Goal: Task Accomplishment & Management: Manage account settings

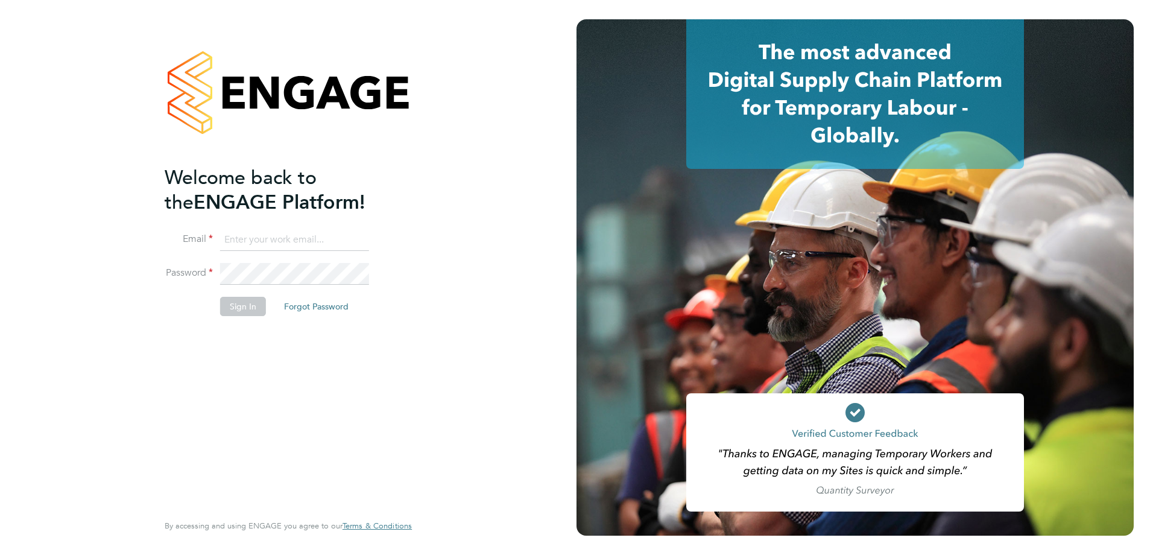
click at [302, 240] on input at bounding box center [294, 240] width 149 height 22
type input "[EMAIL_ADDRESS][DOMAIN_NAME]"
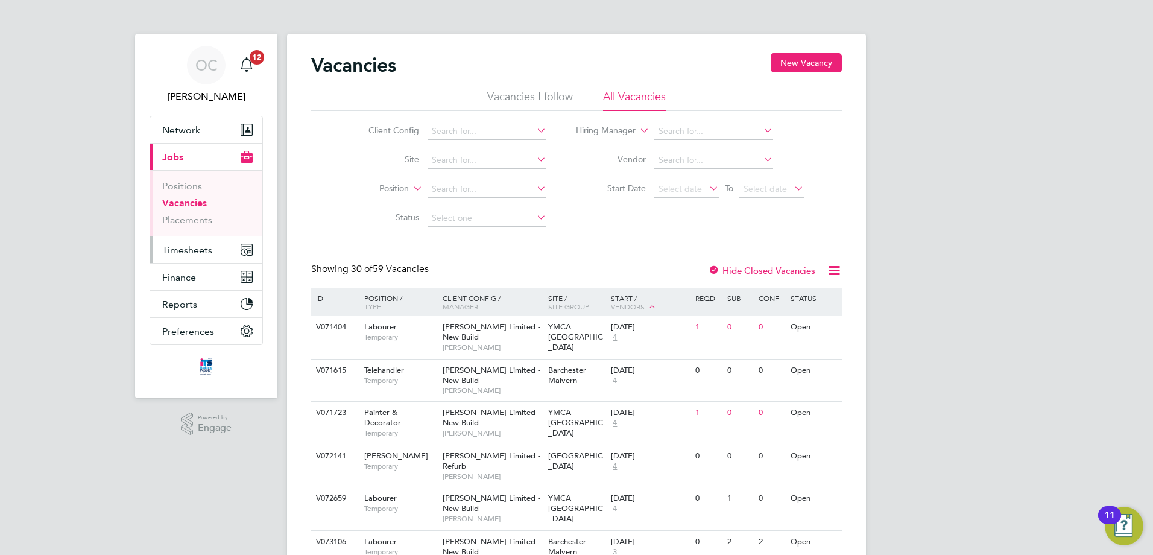
click at [201, 245] on span "Timesheets" at bounding box center [187, 249] width 50 height 11
click at [481, 131] on input at bounding box center [486, 131] width 119 height 17
type input "c"
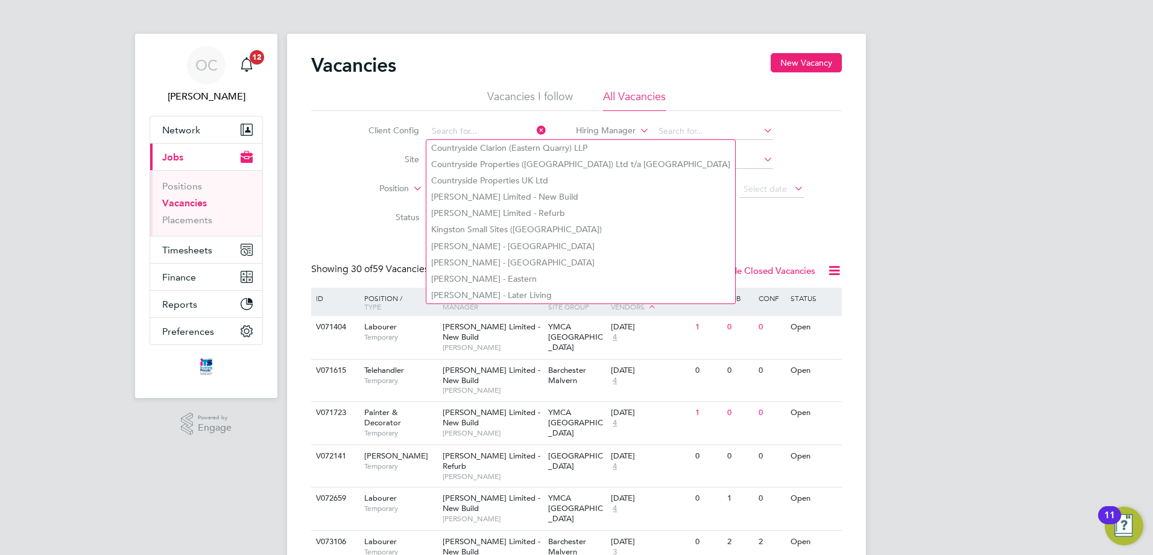
click at [335, 174] on li "Site" at bounding box center [448, 160] width 227 height 29
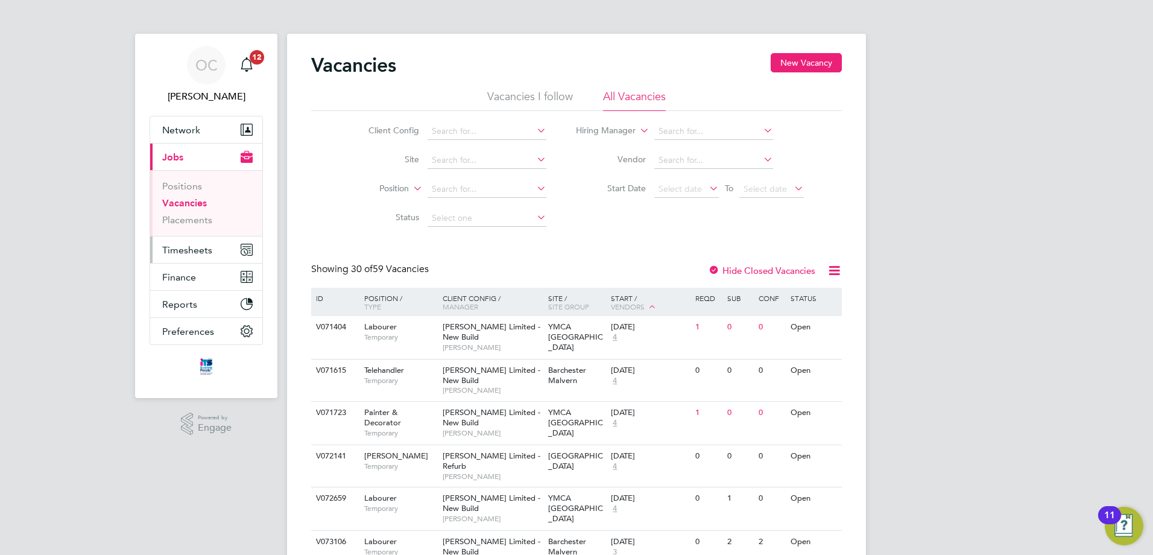
click at [190, 251] on span "Timesheets" at bounding box center [187, 249] width 50 height 11
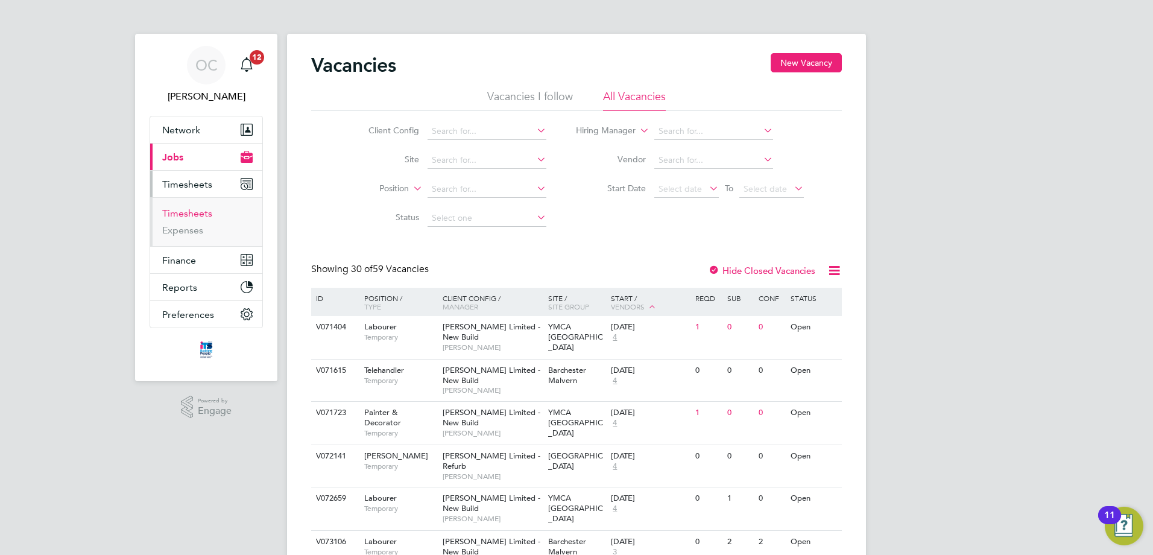
click at [193, 213] on link "Timesheets" at bounding box center [187, 212] width 50 height 11
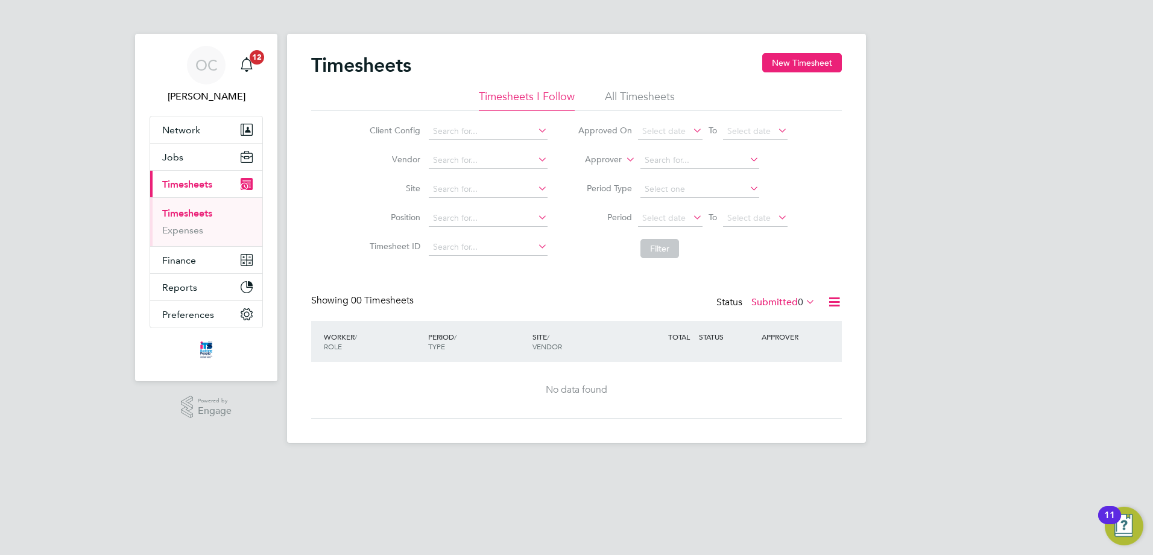
click at [657, 92] on li "All Timesheets" at bounding box center [640, 100] width 70 height 22
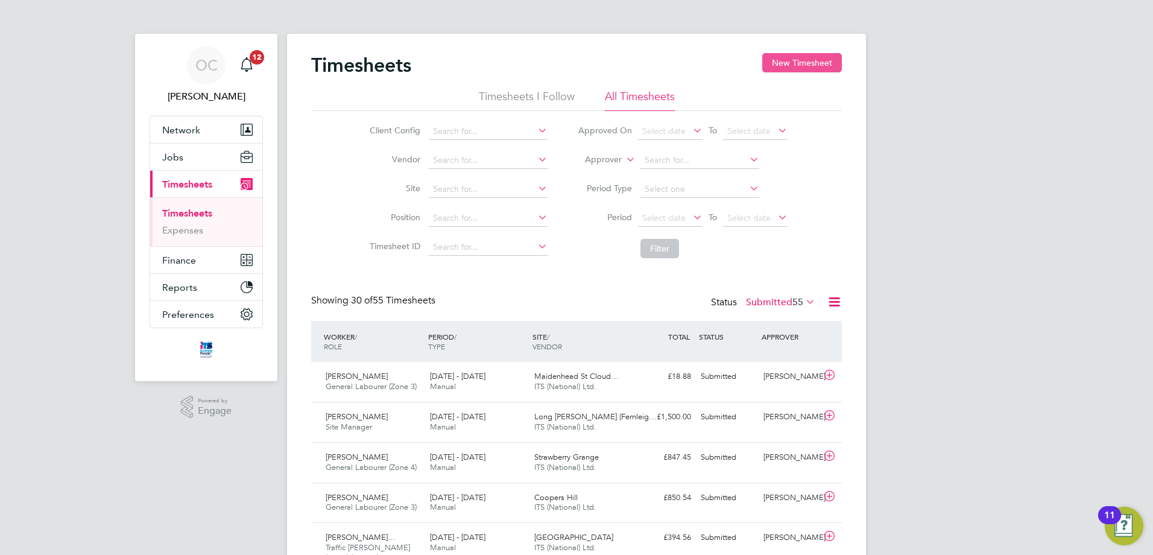
click at [790, 60] on button "New Timesheet" at bounding box center [802, 62] width 80 height 19
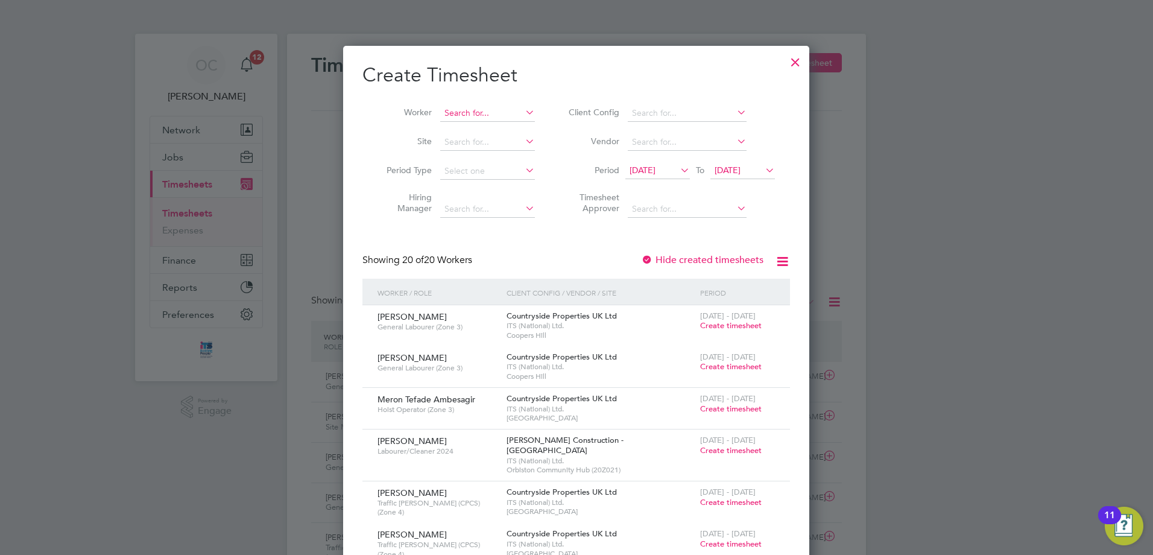
click at [502, 110] on input at bounding box center [487, 113] width 95 height 17
type input "Callum Carter"
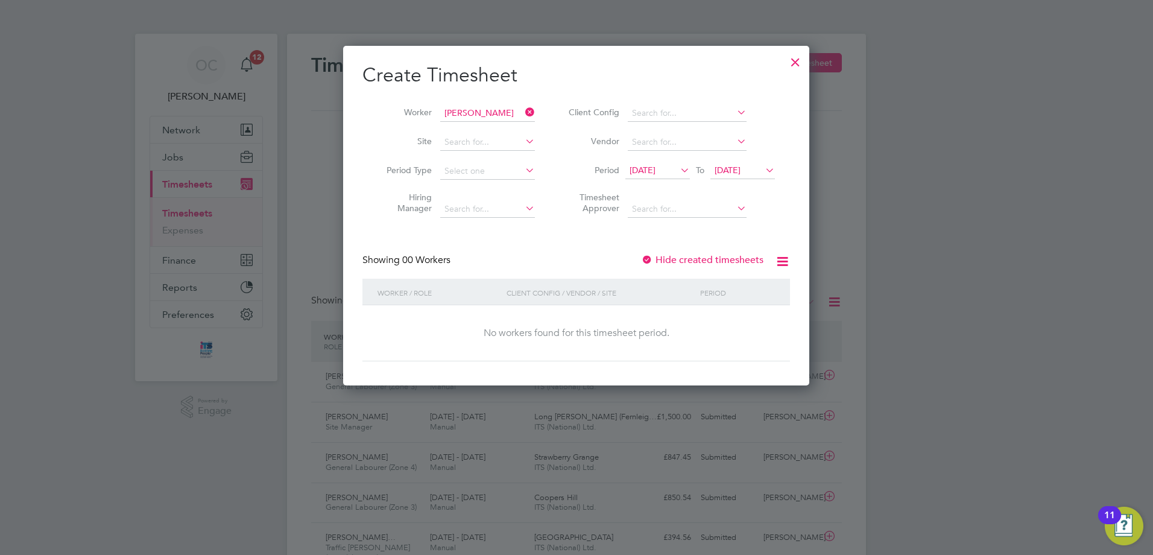
click at [678, 171] on icon at bounding box center [678, 170] width 0 height 17
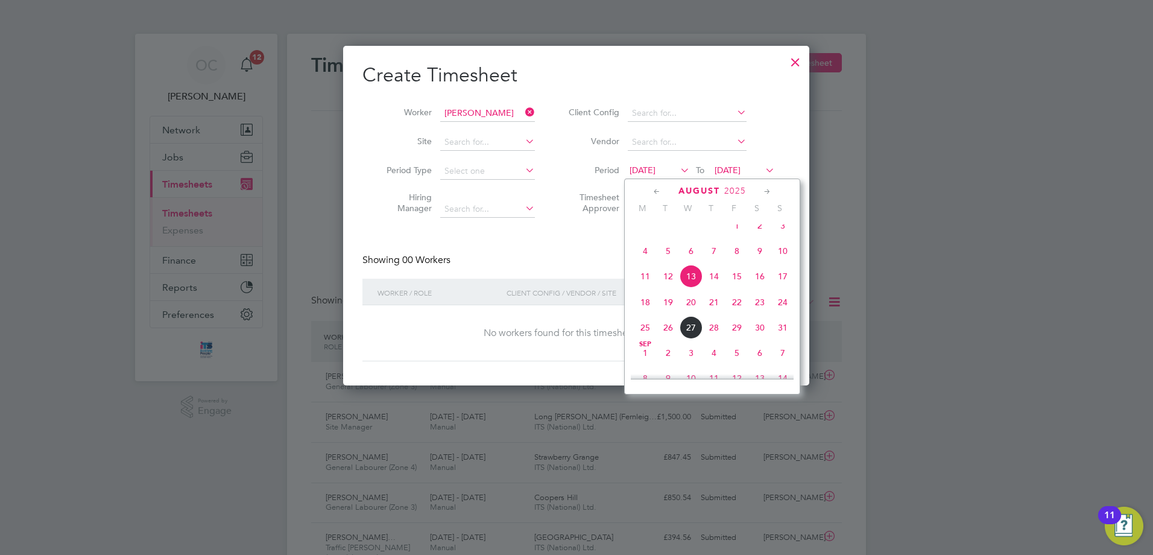
click at [643, 313] on span "18" at bounding box center [645, 302] width 23 height 23
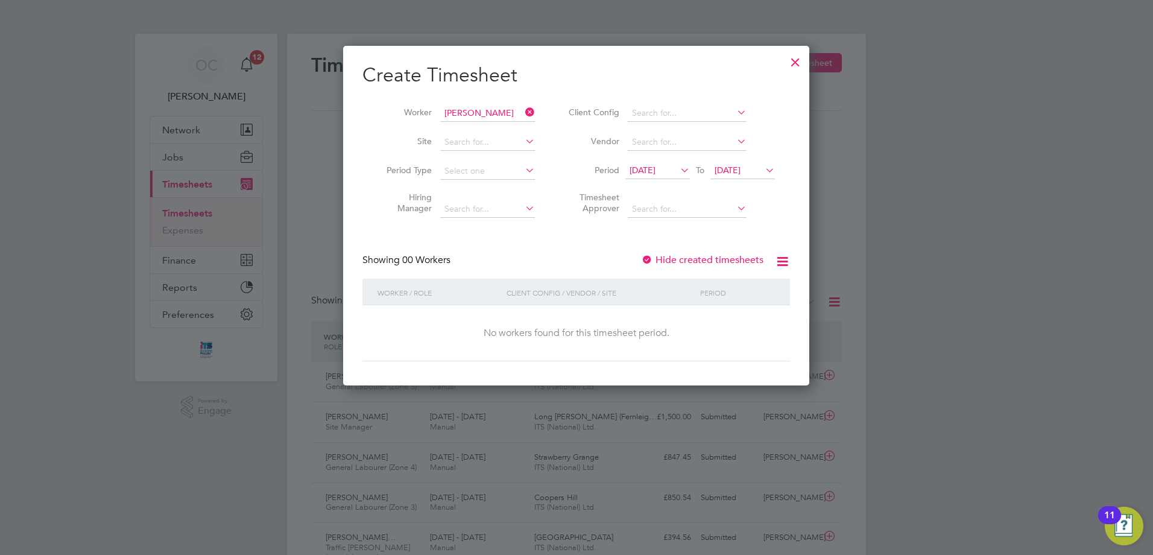
click at [740, 168] on span "20 Aug 2025" at bounding box center [727, 170] width 26 height 11
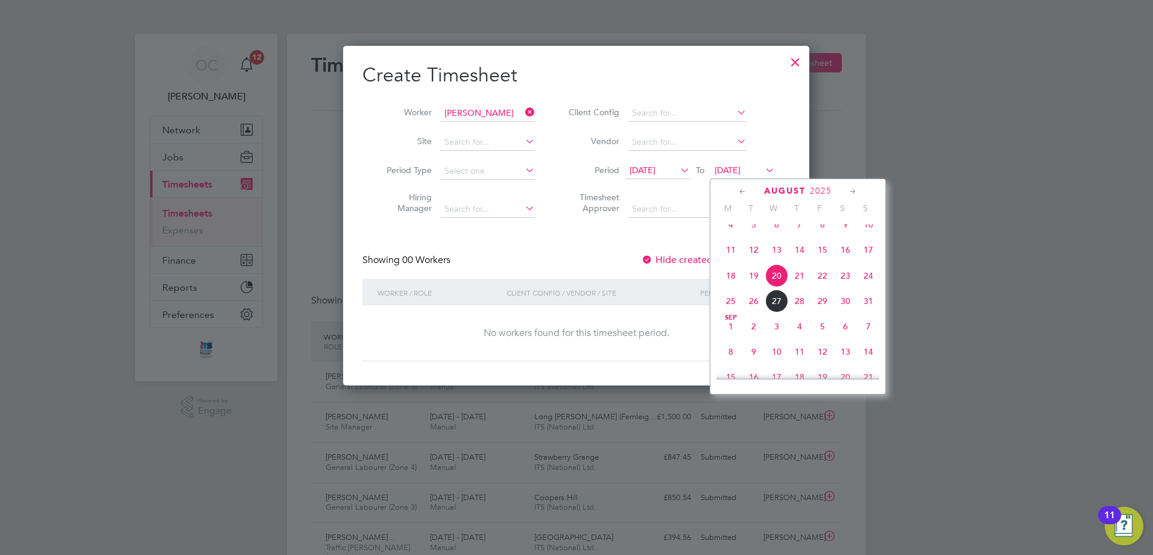
click at [871, 286] on span "24" at bounding box center [868, 275] width 23 height 23
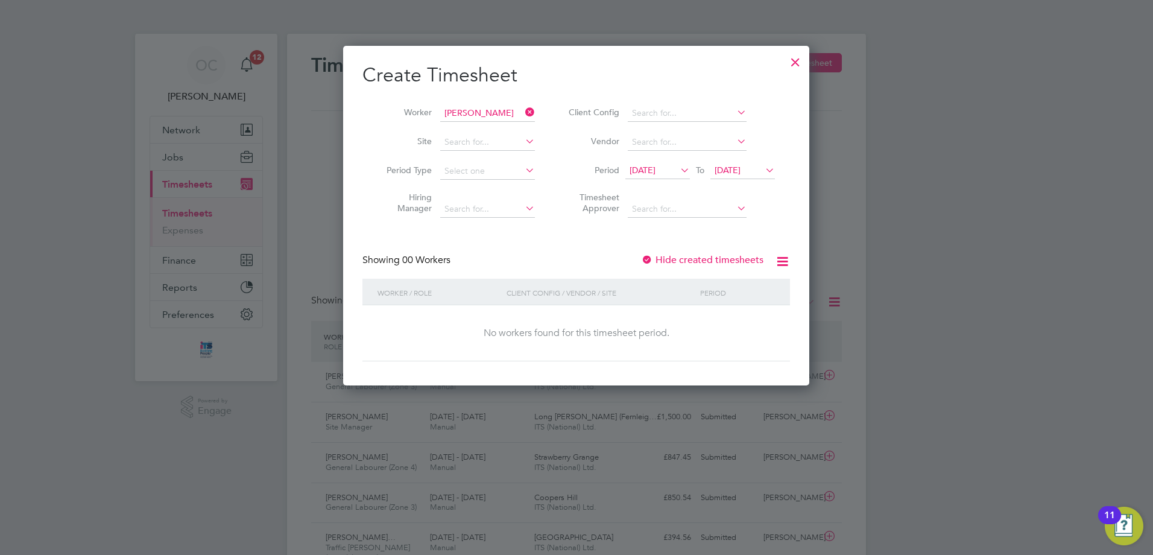
click at [646, 256] on div at bounding box center [647, 260] width 12 height 12
click at [646, 257] on div at bounding box center [647, 260] width 12 height 12
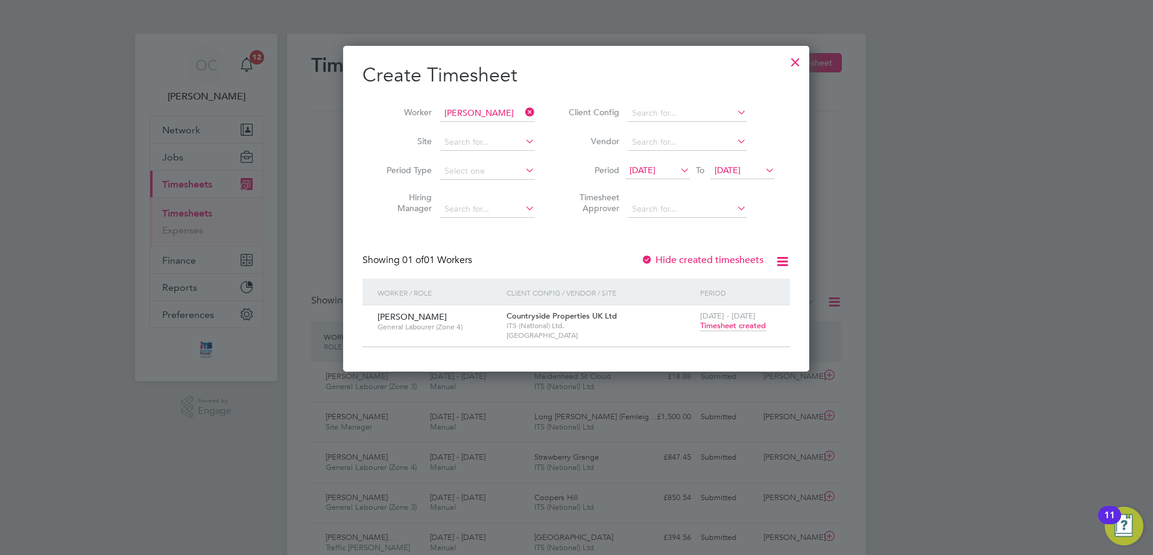
click at [729, 324] on span "Timesheet created" at bounding box center [733, 325] width 66 height 11
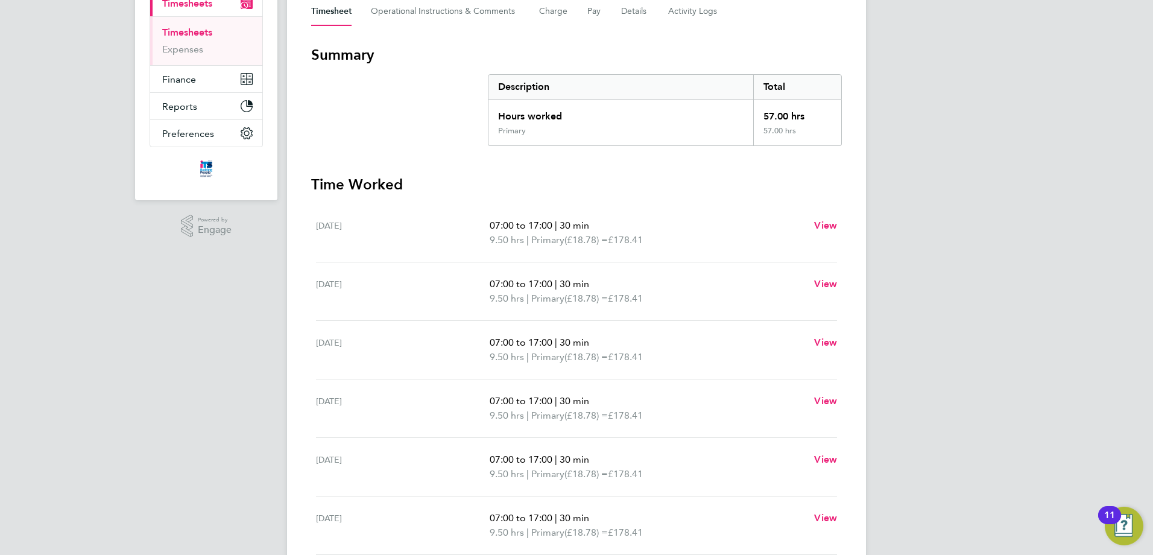
scroll to position [78, 0]
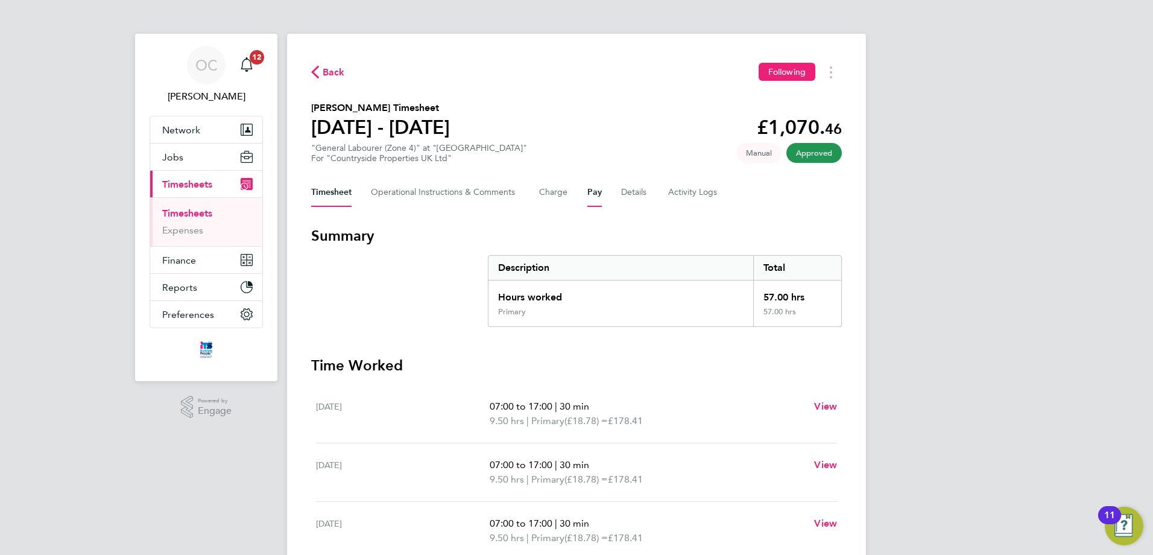
click at [599, 192] on button "Pay" at bounding box center [594, 192] width 14 height 29
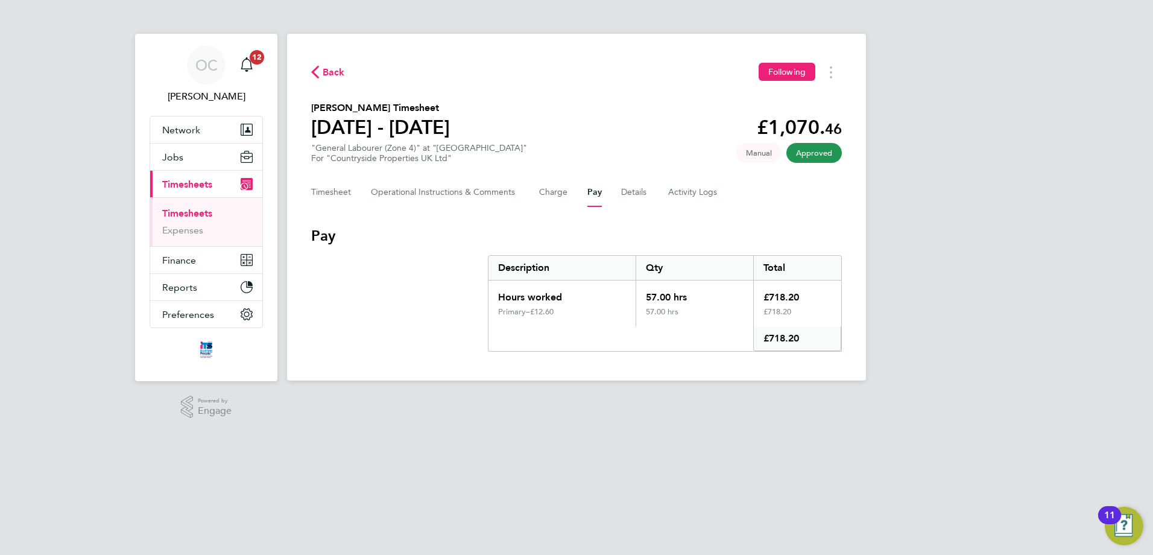
drag, startPoint x: 766, startPoint y: 292, endPoint x: 804, endPoint y: 335, distance: 57.6
click at [804, 335] on div "Hours worked 57.00 hrs £718.20 Primary – £12.60 57.00 hrs £718.20 £718.20" at bounding box center [665, 315] width 354 height 71
click at [816, 321] on div "£718.20" at bounding box center [797, 316] width 88 height 19
click at [324, 192] on button "Timesheet" at bounding box center [331, 192] width 40 height 29
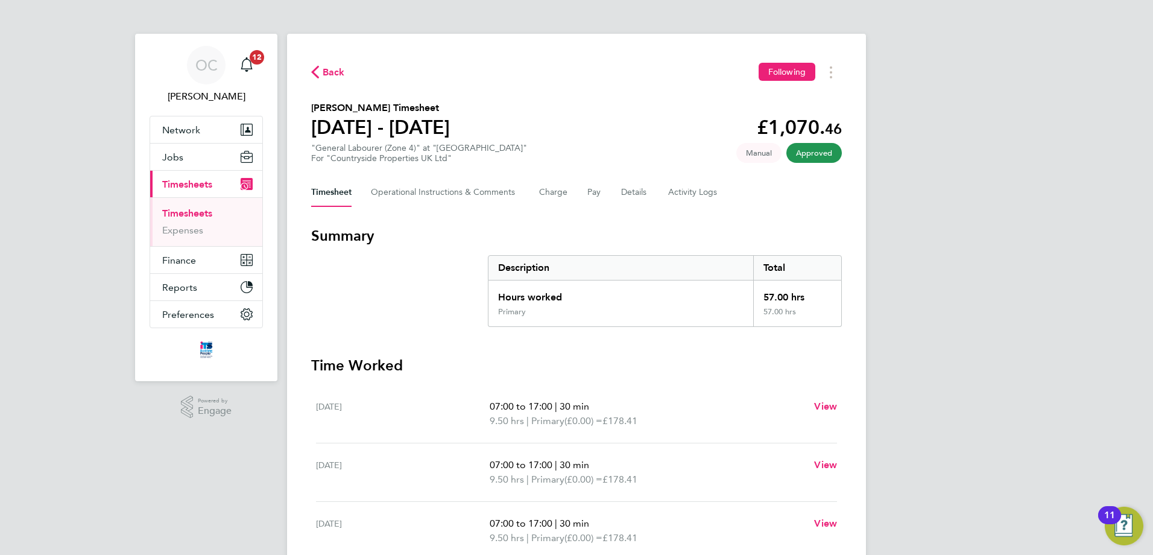
click at [179, 212] on link "Timesheets" at bounding box center [187, 212] width 50 height 11
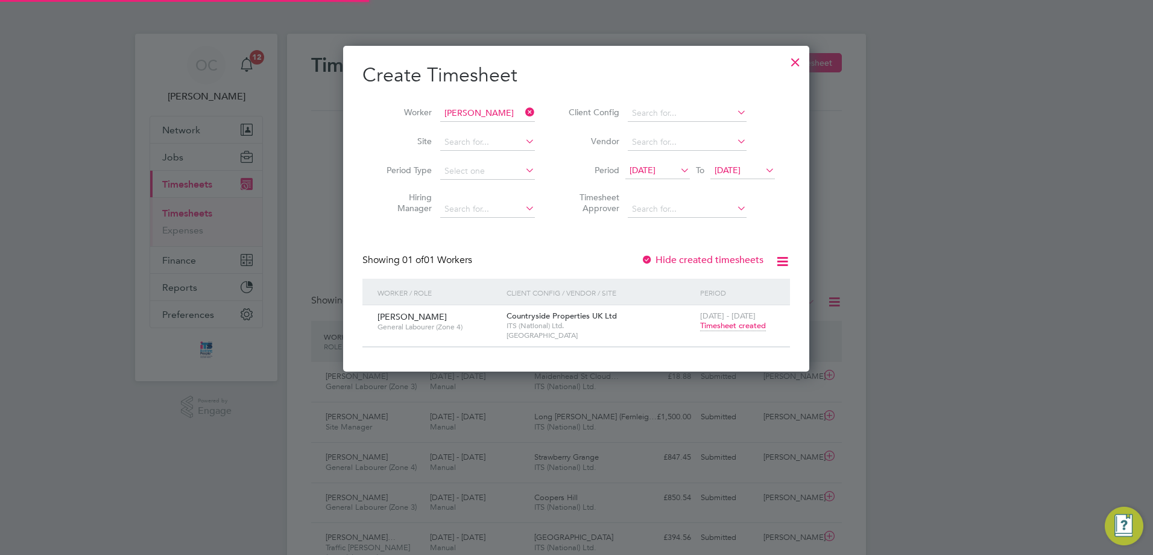
scroll to position [31, 105]
click at [678, 169] on icon at bounding box center [678, 170] width 0 height 17
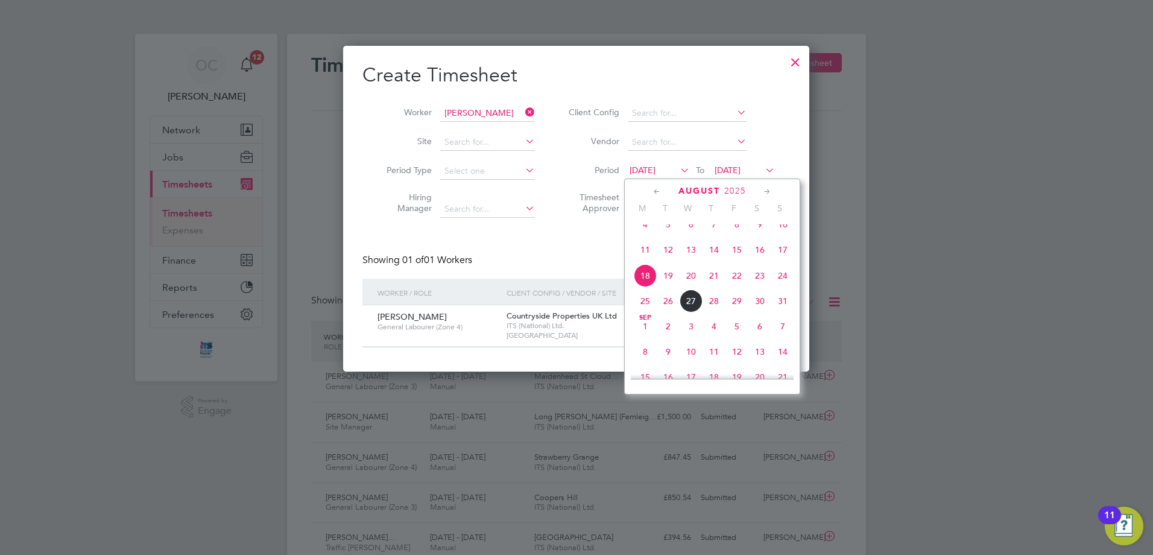
click at [644, 261] on span "11" at bounding box center [645, 249] width 23 height 23
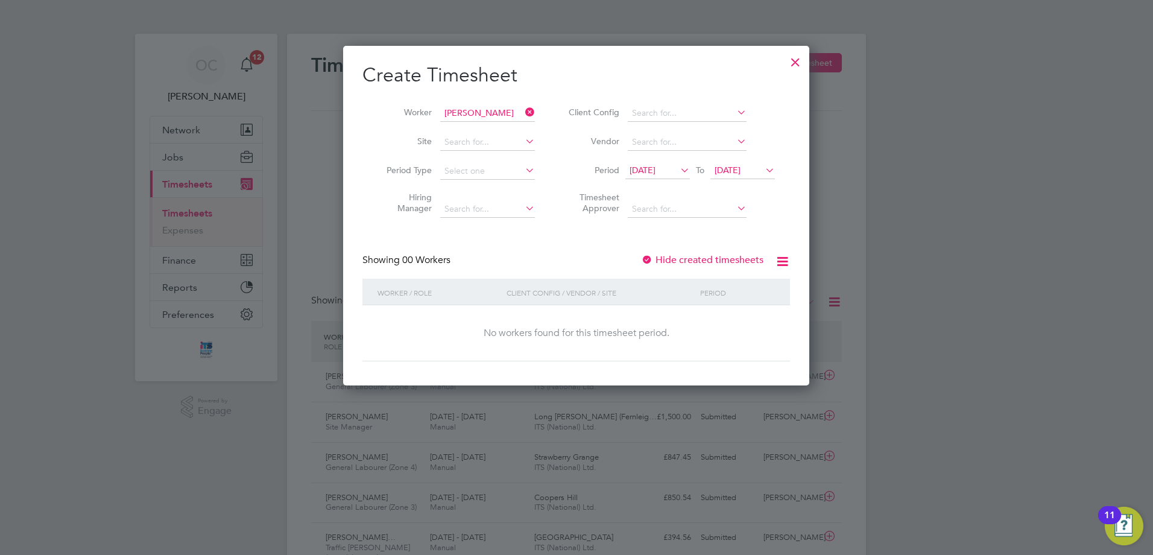
click at [740, 174] on span "24 Aug 2025" at bounding box center [727, 170] width 26 height 11
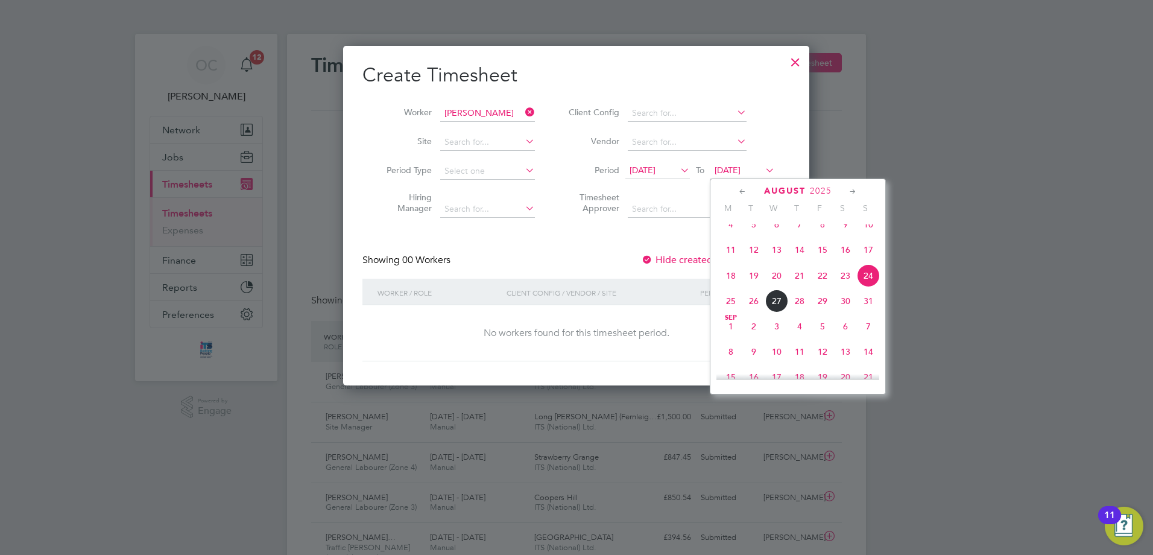
click at [871, 260] on span "17" at bounding box center [868, 249] width 23 height 23
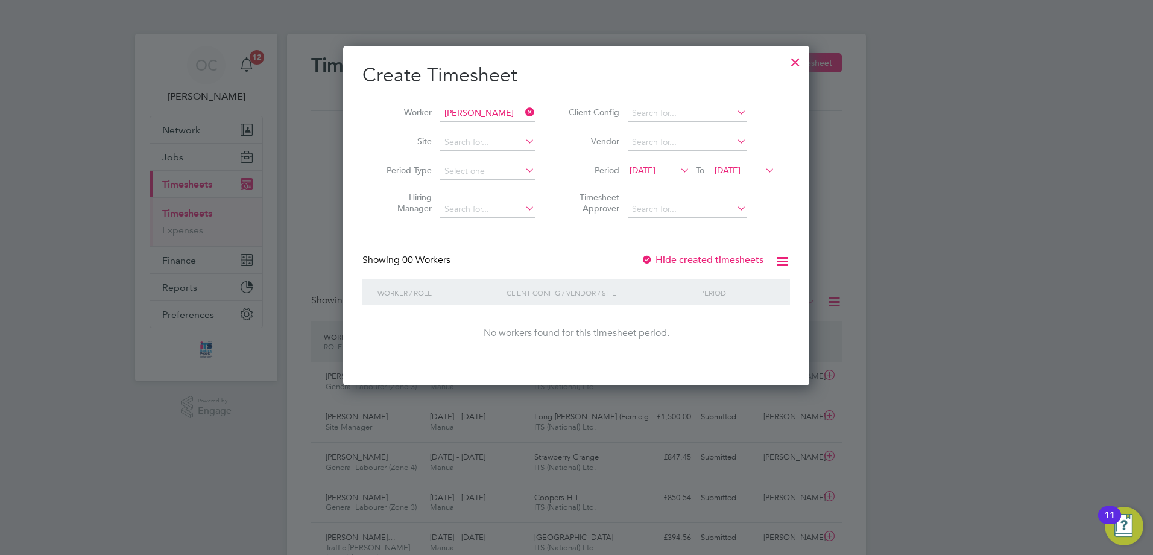
click at [786, 256] on icon at bounding box center [782, 261] width 15 height 15
click at [655, 256] on label "Hide created timesheets" at bounding box center [702, 260] width 122 height 12
click at [645, 259] on div at bounding box center [647, 260] width 12 height 12
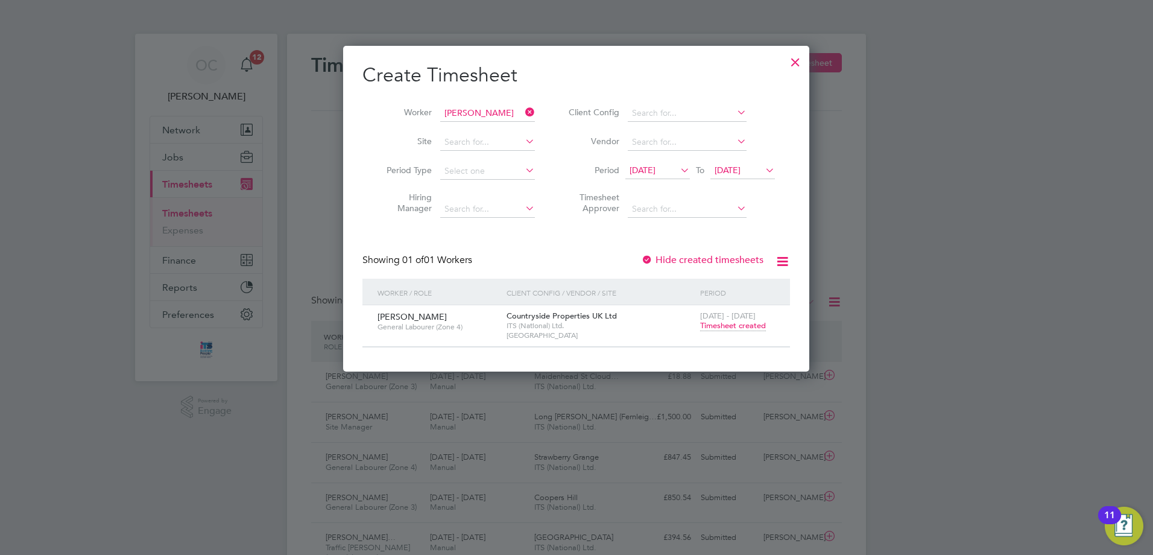
click at [746, 322] on span "Timesheet created" at bounding box center [733, 325] width 66 height 11
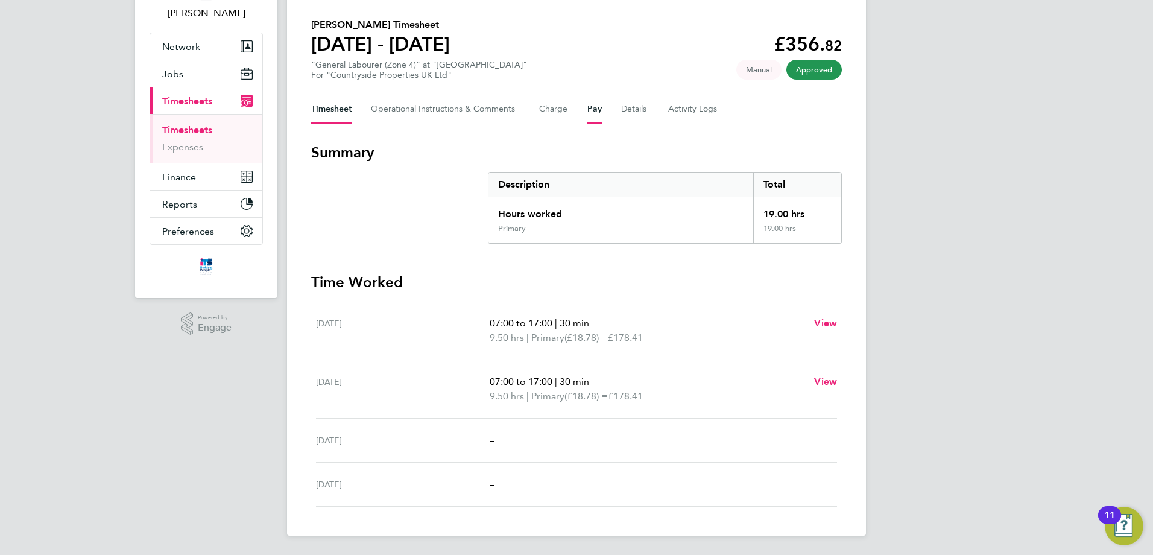
click at [587, 106] on button "Pay" at bounding box center [594, 109] width 14 height 29
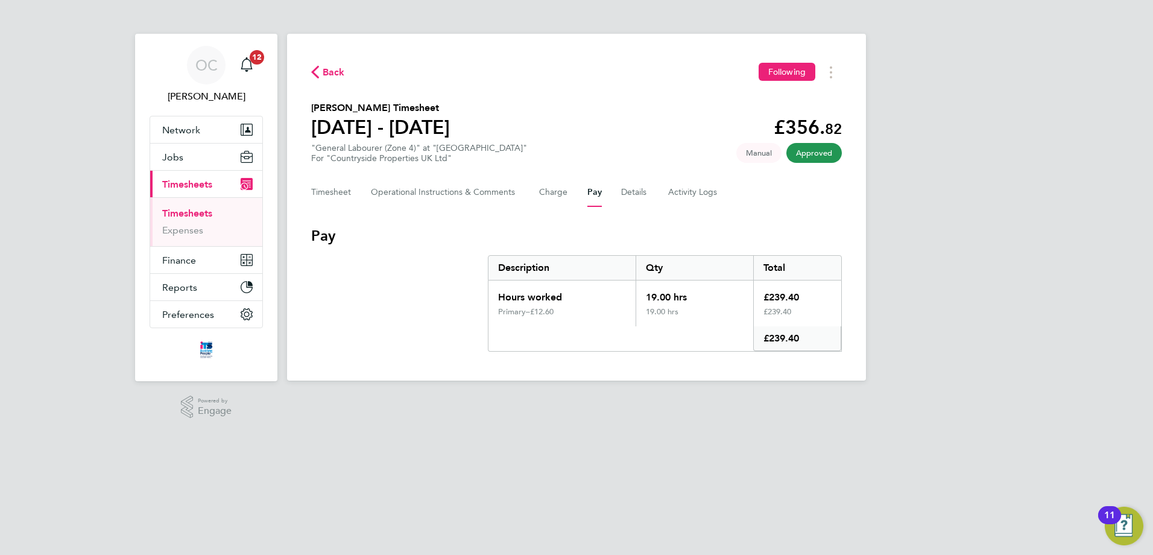
drag, startPoint x: 312, startPoint y: 103, endPoint x: 482, endPoint y: 128, distance: 171.8
click at [473, 128] on section "Callum Carter's Timesheet 11 - 17 Aug 2025 £356. 82 "General Labourer (Zone 4)"…" at bounding box center [576, 132] width 531 height 63
click at [501, 128] on section "Callum Carter's Timesheet 11 - 17 Aug 2025 £356. 82 "General Labourer (Zone 4)"…" at bounding box center [576, 132] width 531 height 63
click at [465, 161] on div "For "Countryside Properties UK Ltd"" at bounding box center [419, 158] width 216 height 10
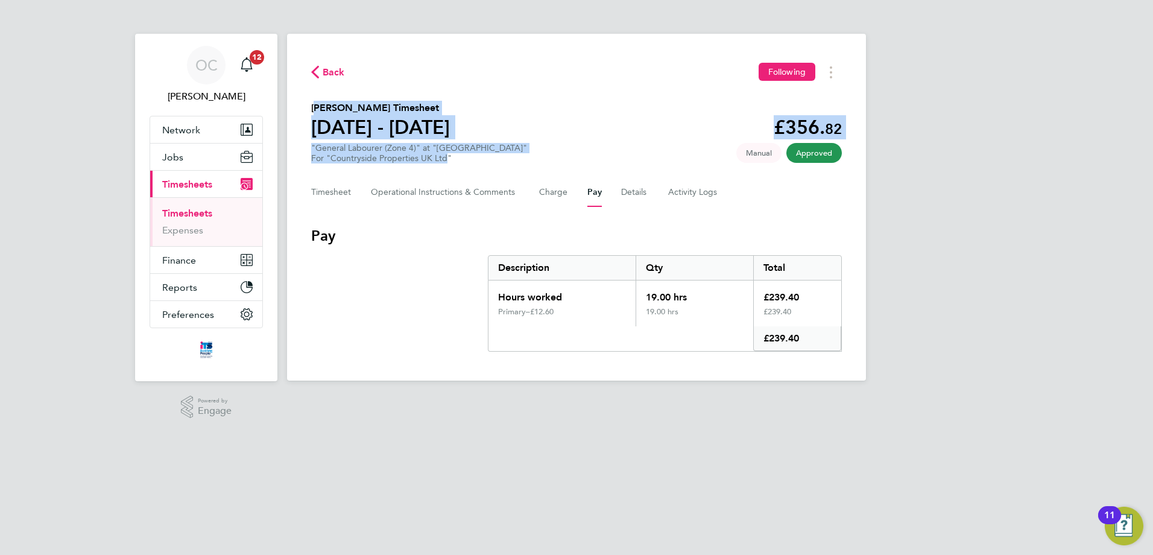
drag, startPoint x: 448, startPoint y: 159, endPoint x: 297, endPoint y: 90, distance: 165.4
click at [297, 90] on div "Back Following Callum Carter's Timesheet 11 - 17 Aug 2025 £356. 82 "General Lab…" at bounding box center [576, 207] width 579 height 347
click at [503, 122] on section "Callum Carter's Timesheet 11 - 17 Aug 2025 £356. 82 "General Labourer (Zone 4)"…" at bounding box center [576, 132] width 531 height 63
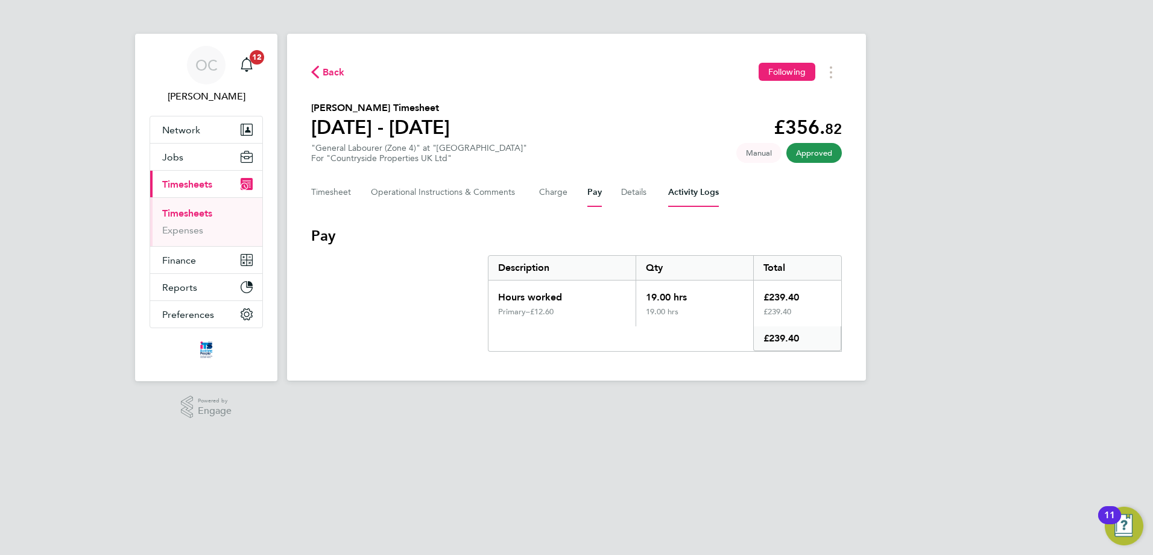
click at [678, 194] on Logs-tab "Activity Logs" at bounding box center [693, 192] width 51 height 29
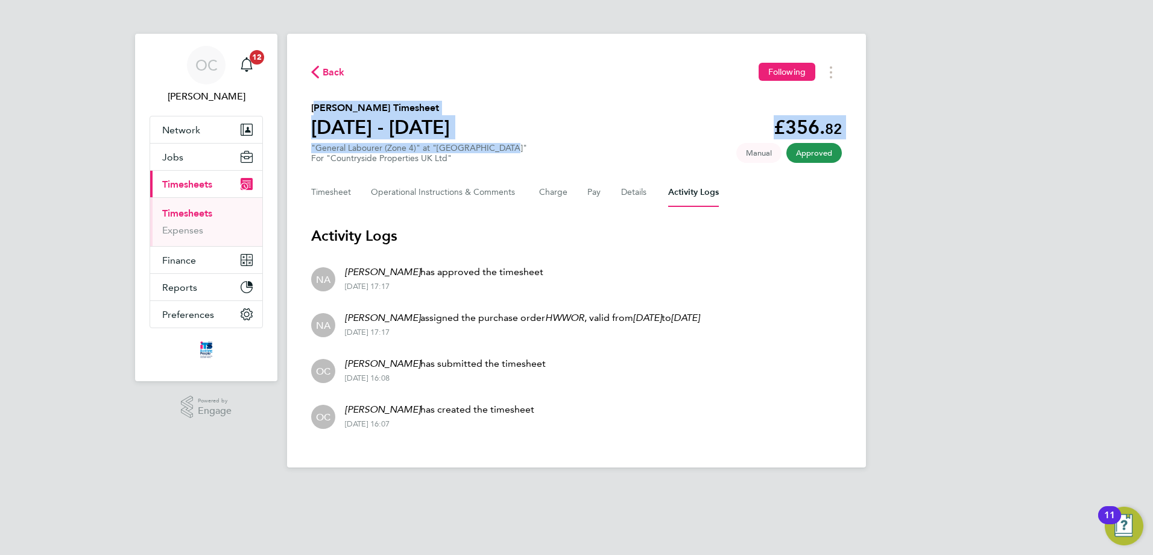
drag, startPoint x: 312, startPoint y: 109, endPoint x: 500, endPoint y: 145, distance: 191.0
click at [500, 145] on section "Callum Carter's Timesheet 11 - 17 Aug 2025 £356. 82 "General Labourer (Zone 4)"…" at bounding box center [576, 132] width 531 height 63
click at [475, 178] on Comments-tab "Operational Instructions & Comments" at bounding box center [445, 192] width 149 height 29
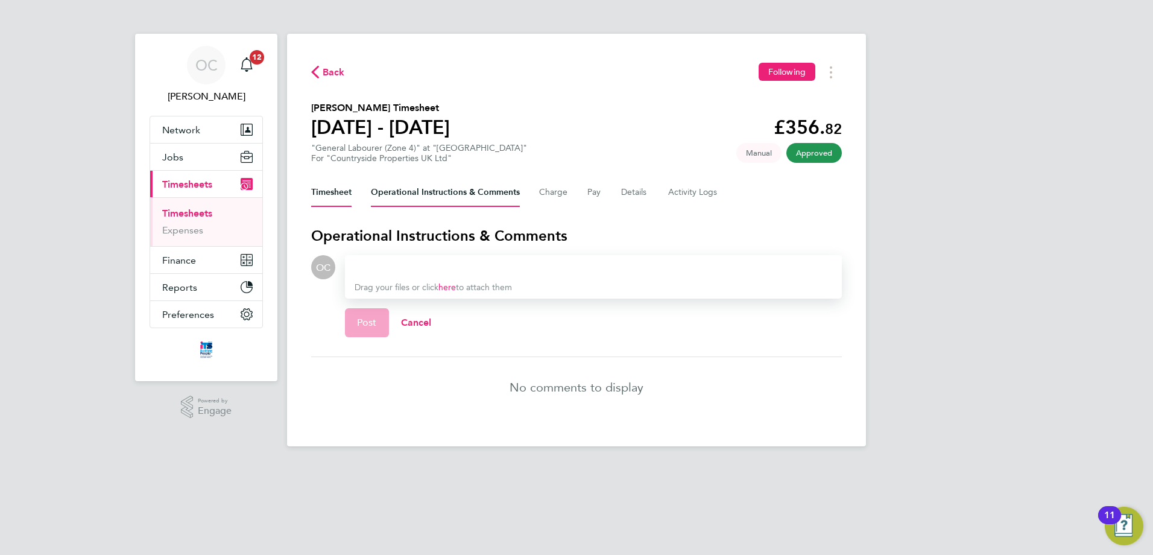
click at [330, 192] on button "Timesheet" at bounding box center [331, 192] width 40 height 29
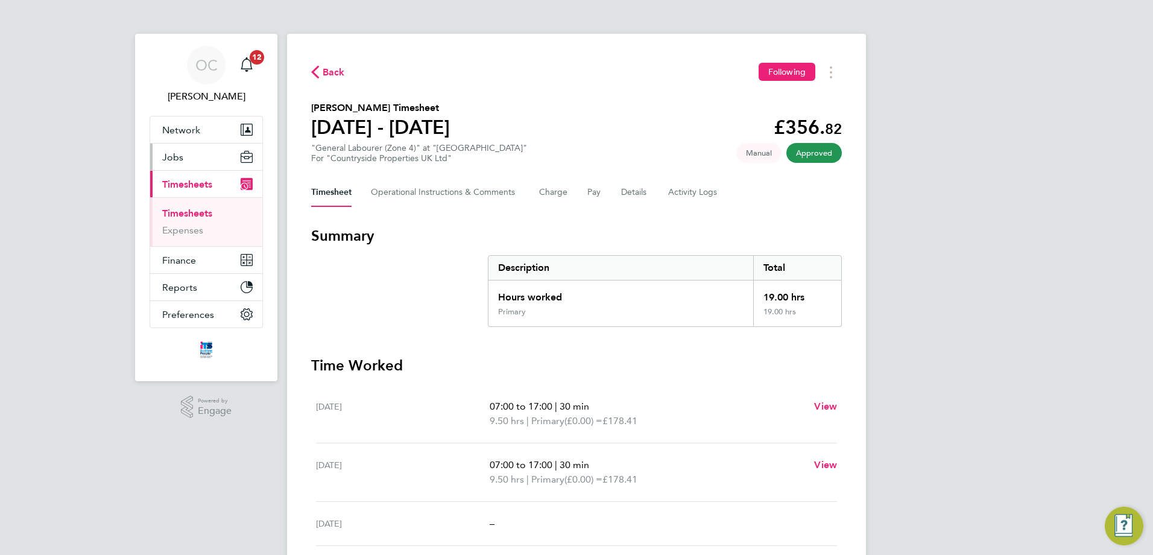
click at [184, 155] on button "Jobs" at bounding box center [206, 156] width 112 height 27
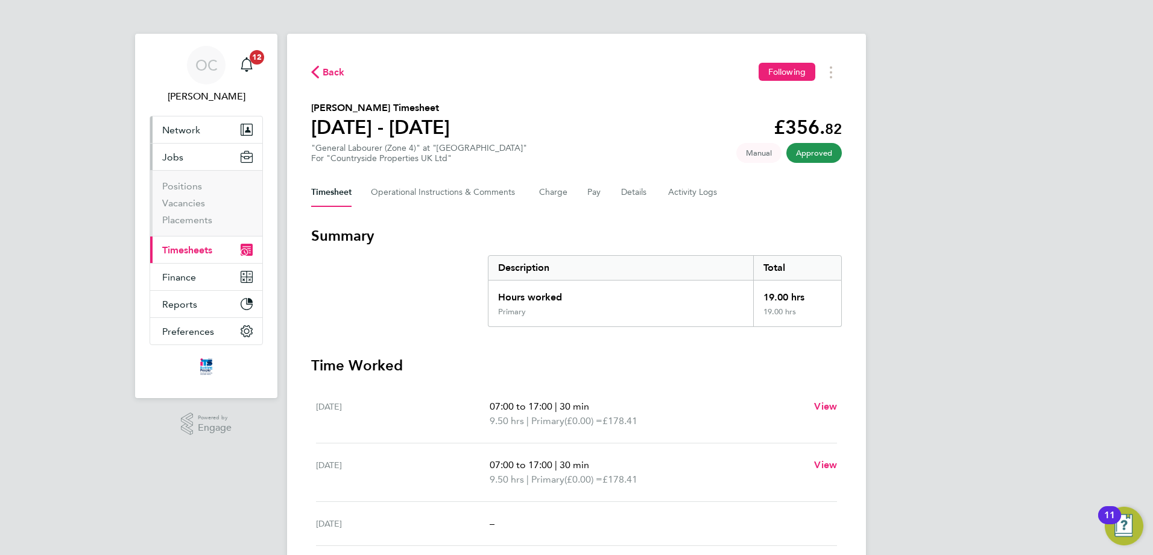
click at [178, 126] on span "Network" at bounding box center [181, 129] width 38 height 11
